Goal: Task Accomplishment & Management: Use online tool/utility

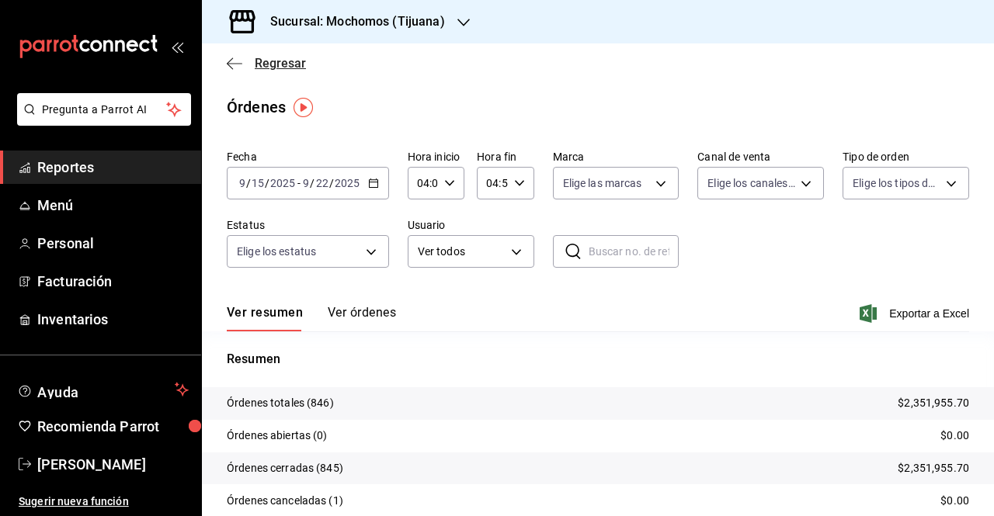
click at [234, 61] on icon "button" at bounding box center [235, 64] width 16 height 14
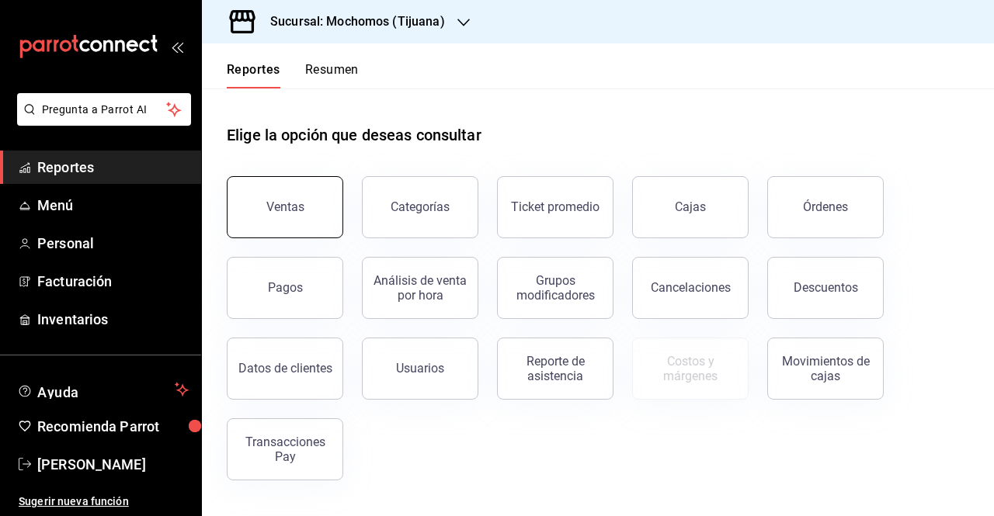
click at [277, 196] on button "Ventas" at bounding box center [285, 207] width 116 height 62
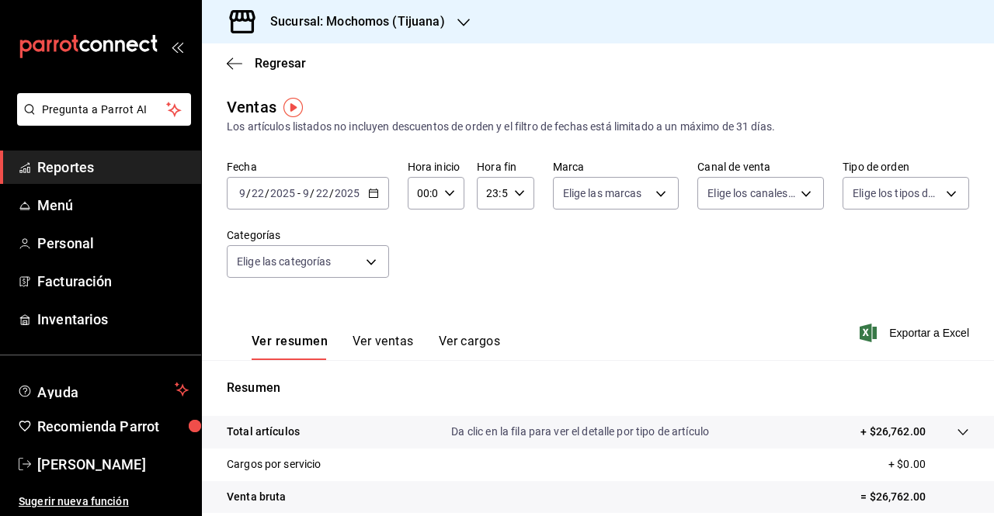
click at [469, 20] on div "Sucursal: Mochomos (Tijuana)" at bounding box center [345, 21] width 262 height 43
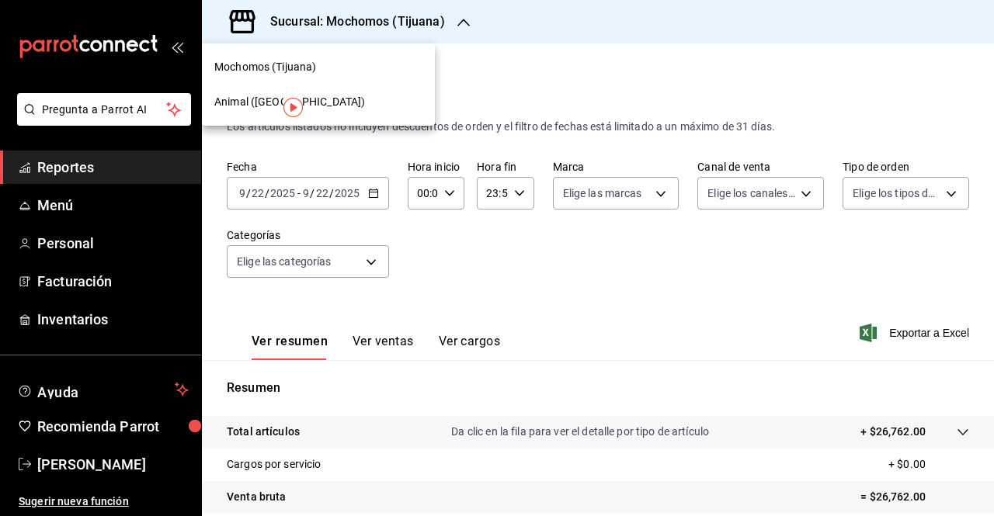
click at [245, 102] on span "Animal ([GEOGRAPHIC_DATA])" at bounding box center [289, 102] width 151 height 16
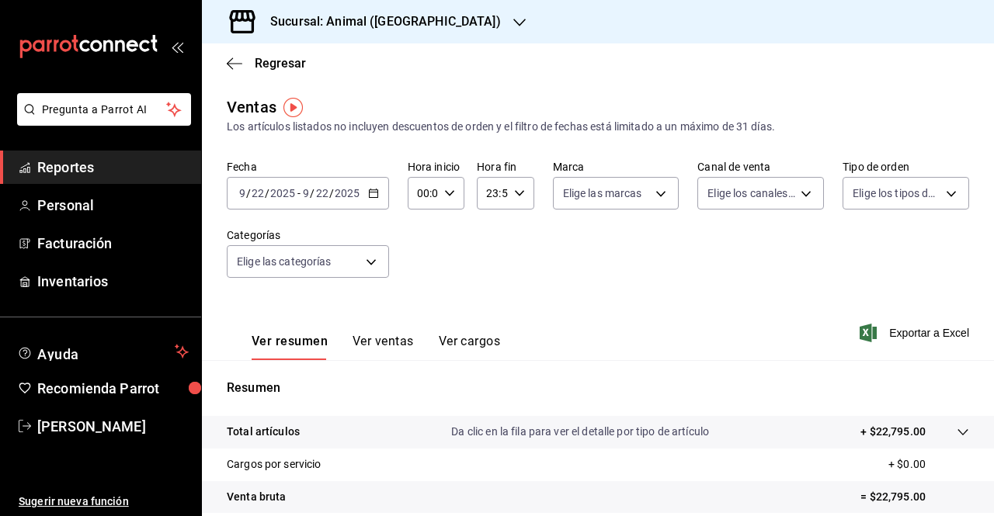
click at [372, 193] on \(Stroke\) "button" at bounding box center [373, 192] width 9 height 1
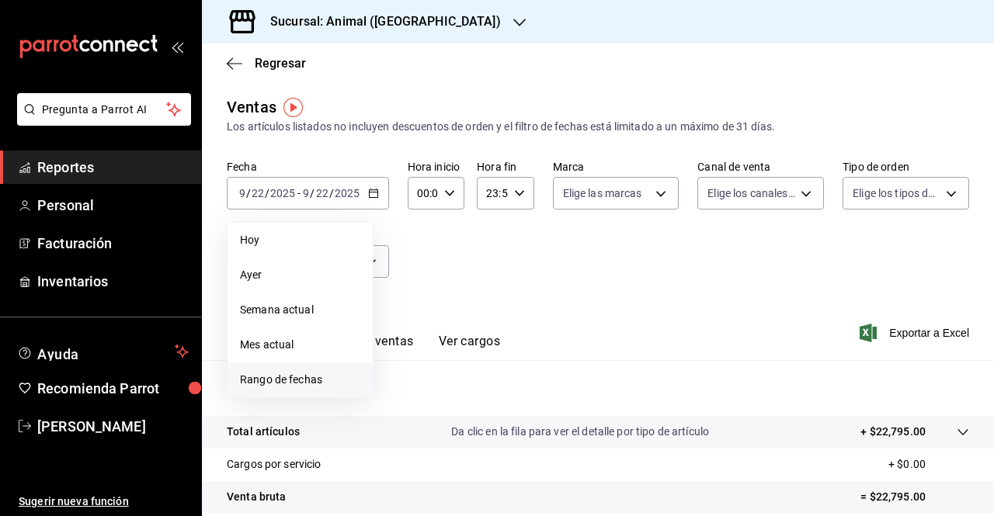
click at [295, 378] on span "Rango de fechas" at bounding box center [300, 380] width 120 height 16
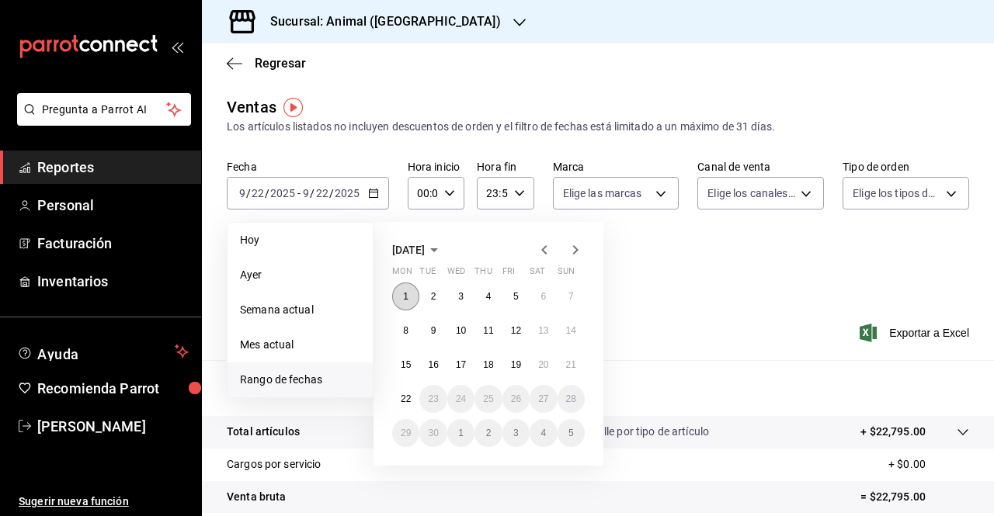
click at [404, 296] on abbr "1" at bounding box center [405, 296] width 5 height 11
click at [404, 401] on abbr "22" at bounding box center [406, 399] width 10 height 11
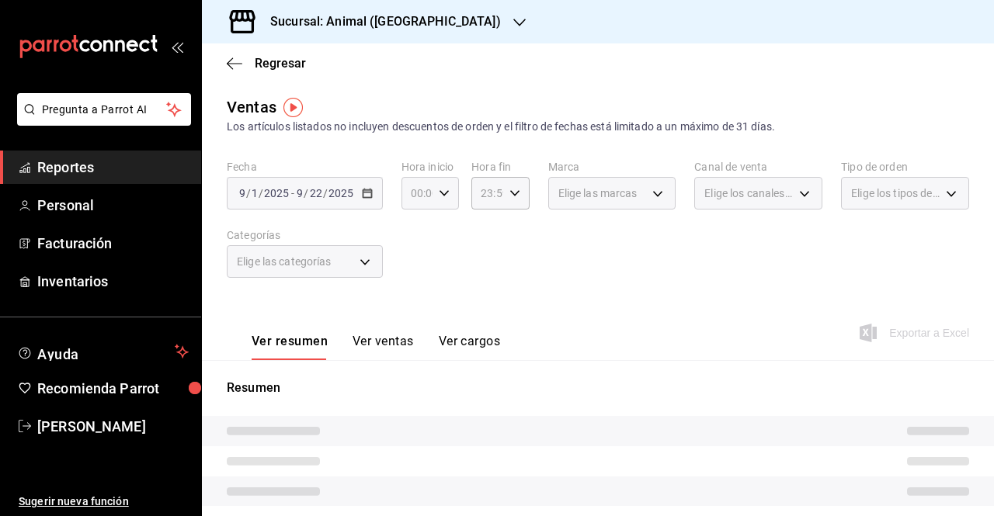
click at [439, 195] on icon "button" at bounding box center [444, 193] width 11 height 11
click at [415, 262] on span "04" at bounding box center [414, 262] width 4 height 12
type input "04:00"
click at [512, 196] on div at bounding box center [497, 258] width 994 height 516
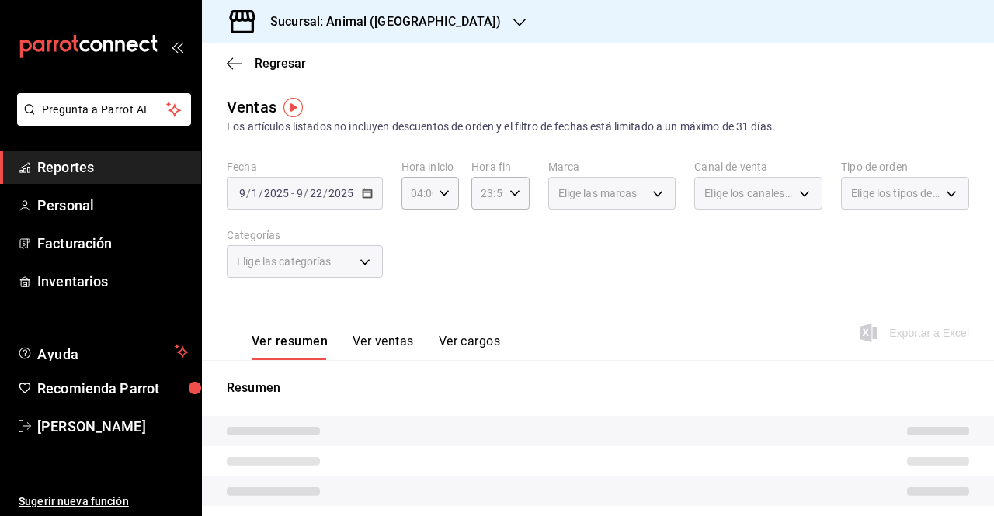
click at [512, 196] on icon "button" at bounding box center [514, 193] width 11 height 11
click at [481, 297] on span "04" at bounding box center [483, 299] width 4 height 12
type input "04:59"
click at [484, 297] on span "04" at bounding box center [483, 299] width 4 height 12
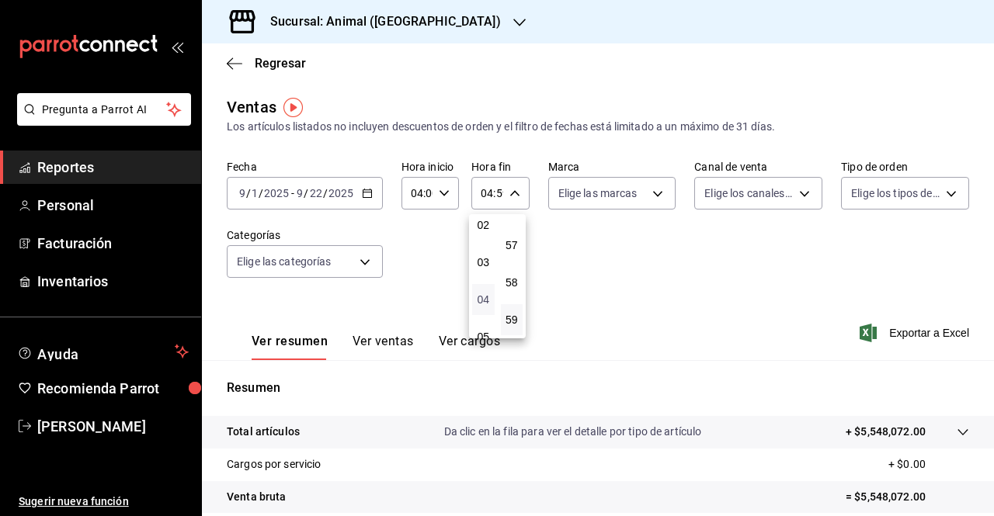
click at [483, 297] on span "04" at bounding box center [483, 299] width 4 height 12
click at [449, 238] on div at bounding box center [497, 258] width 994 height 516
click at [888, 332] on span "Exportar a Excel" at bounding box center [915, 333] width 106 height 19
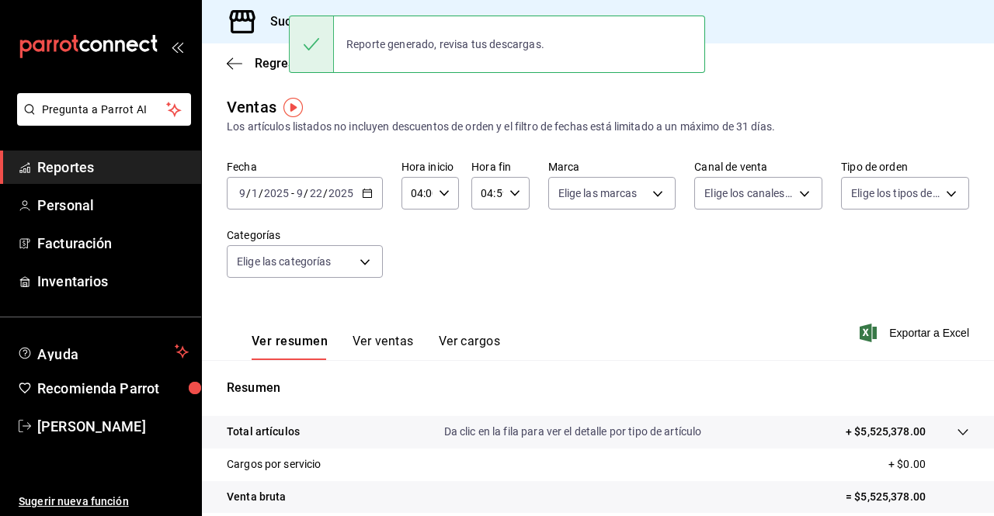
click at [789, 55] on div "Regresar" at bounding box center [598, 63] width 792 height 40
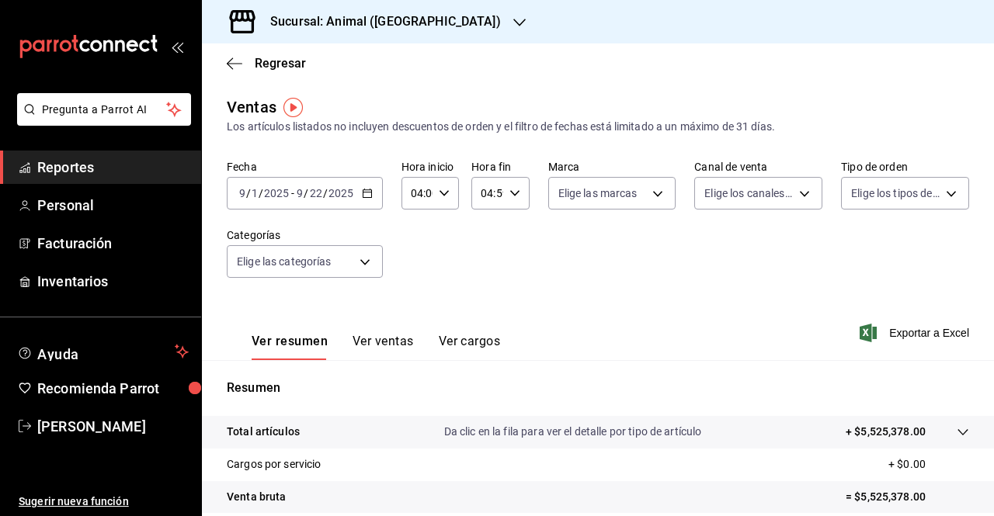
click at [513, 19] on icon "button" at bounding box center [519, 22] width 12 height 12
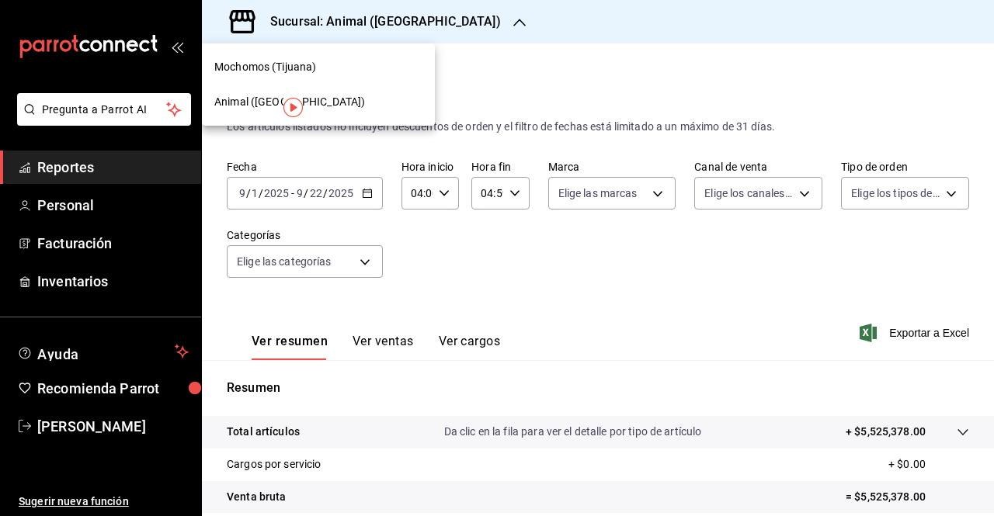
click at [285, 71] on span "Mochomos (Tijuana)" at bounding box center [265, 67] width 102 height 16
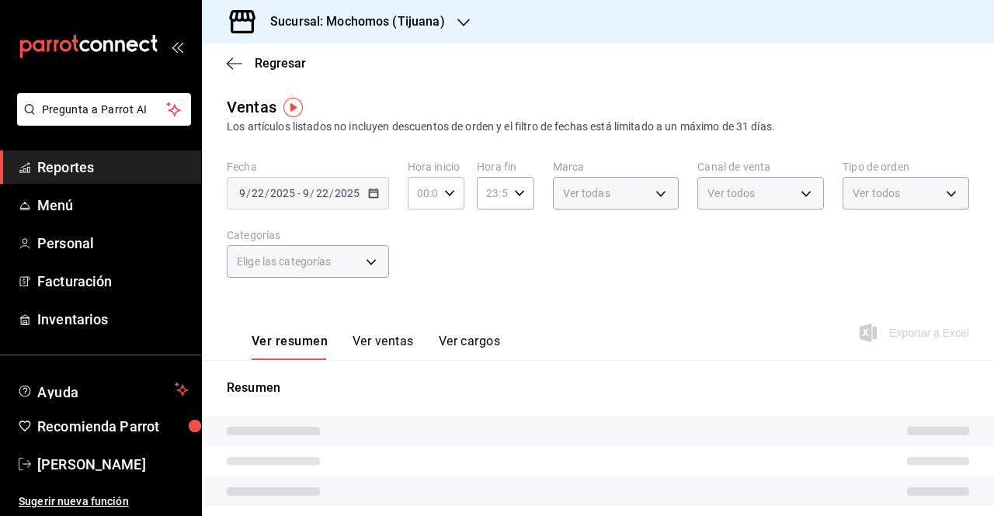
type input "04:00"
type input "04:59"
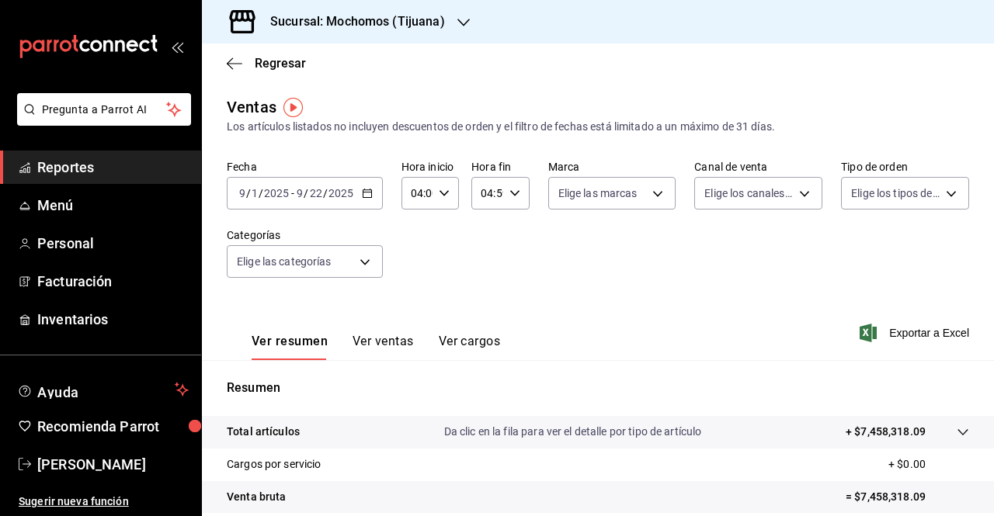
click at [366, 184] on div "[DATE] [DATE] - [DATE] [DATE]" at bounding box center [305, 193] width 156 height 33
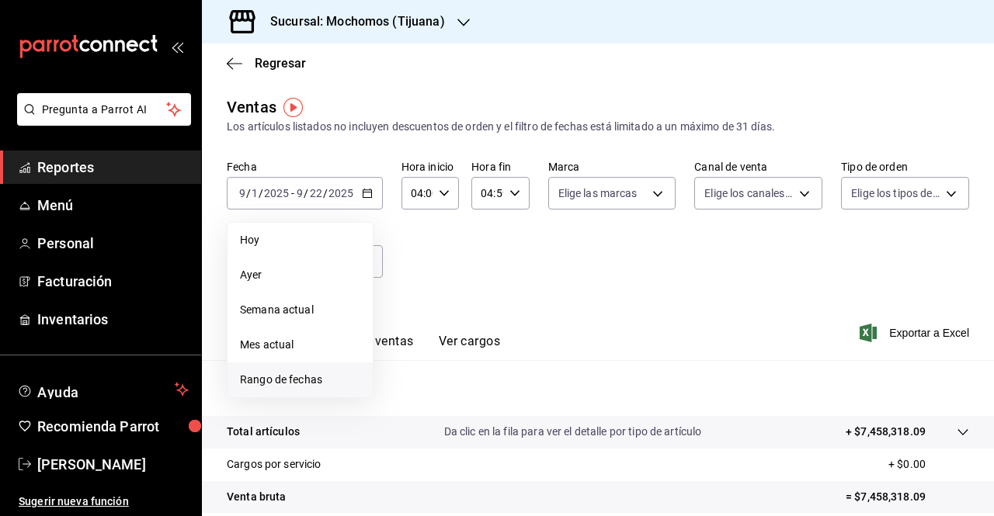
click at [284, 378] on span "Rango de fechas" at bounding box center [300, 380] width 120 height 16
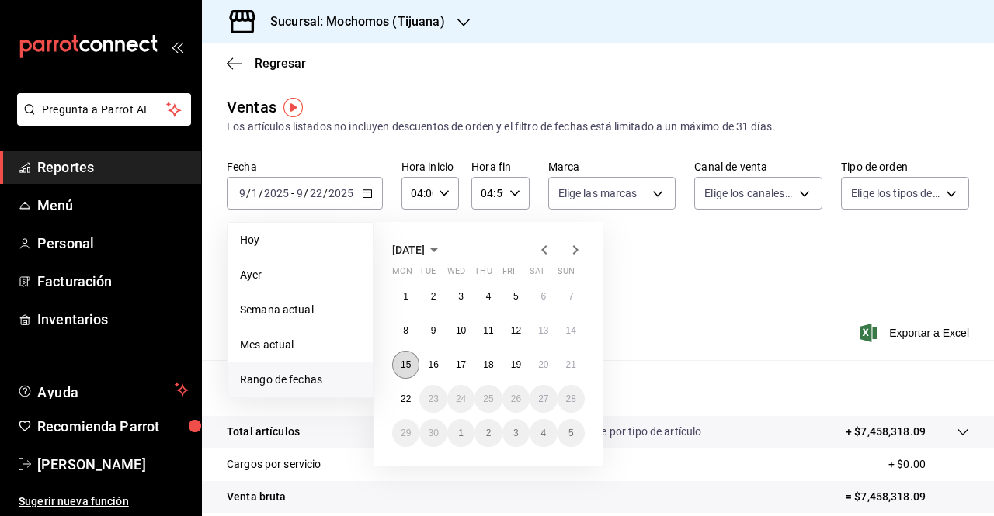
click at [408, 371] on button "15" at bounding box center [405, 365] width 27 height 28
click at [405, 399] on abbr "22" at bounding box center [406, 399] width 10 height 11
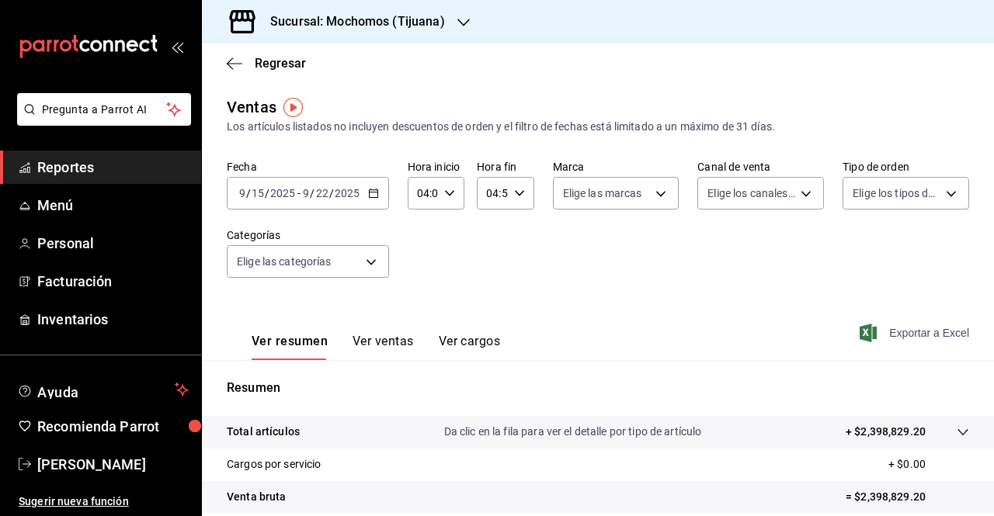
click at [891, 331] on span "Exportar a Excel" at bounding box center [915, 333] width 106 height 19
